Goal: Transaction & Acquisition: Purchase product/service

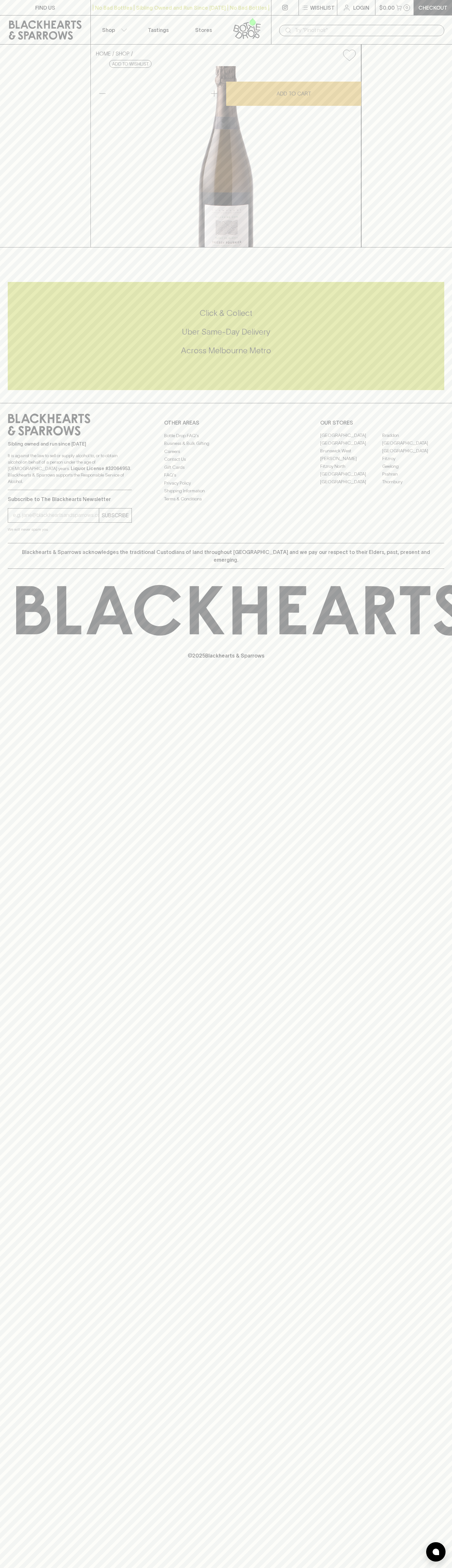
click at [327, 7] on p "Wishlist" at bounding box center [322, 7] width 24 height 8
click at [435, 921] on div at bounding box center [226, 784] width 452 height 1568
click at [314, 1567] on html "FIND US | No Bad Bottles | Sibling Owned and Run Since [DATE] | No Bad Bottles …" at bounding box center [226, 784] width 452 height 1568
click at [29, 170] on div at bounding box center [226, 784] width 452 height 1568
